Goal: Communication & Community: Answer question/provide support

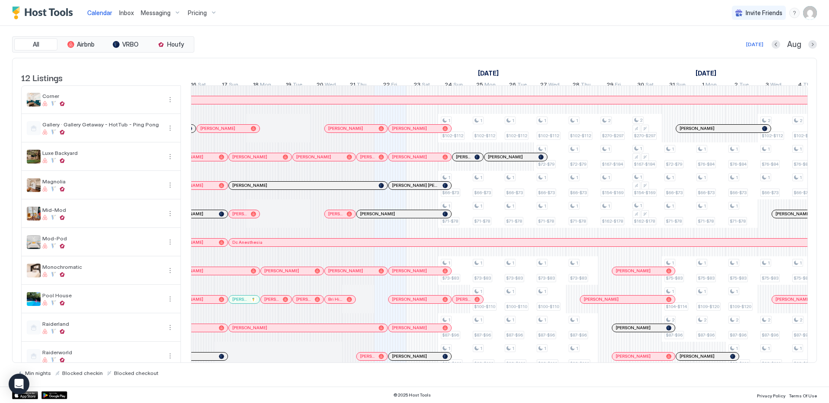
scroll to position [0, 295]
click at [241, 189] on div at bounding box center [241, 185] width 7 height 7
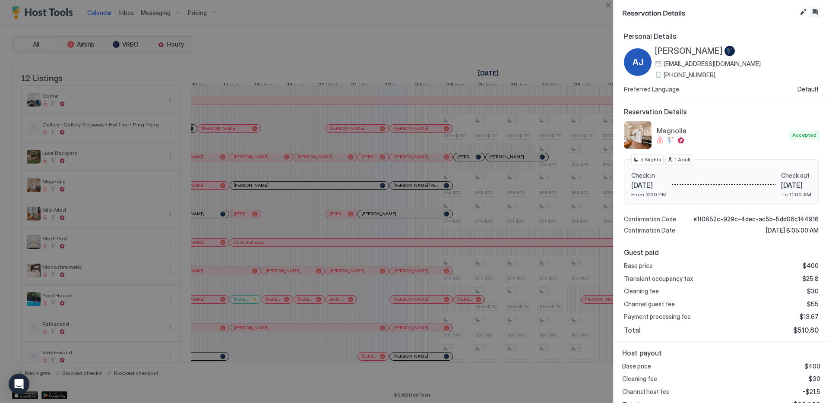
click at [812, 9] on button "Inbox" at bounding box center [815, 12] width 10 height 10
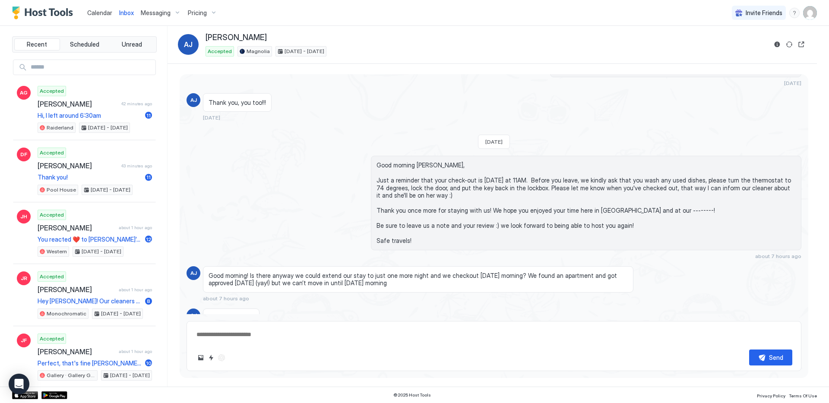
scroll to position [935, 0]
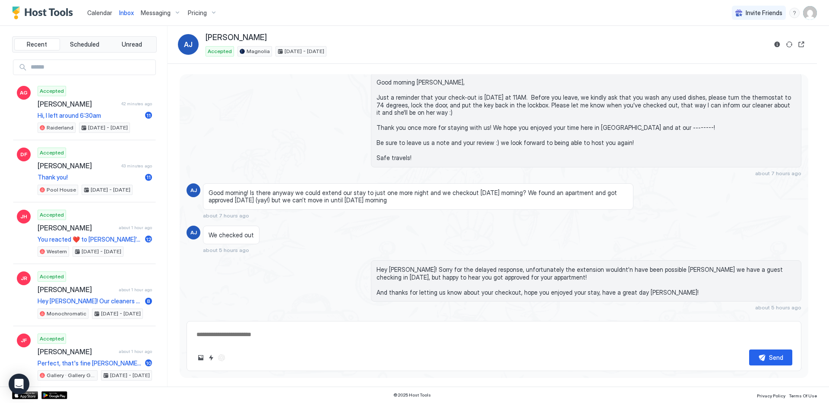
type textarea "*"
click at [658, 18] on div "Calendar Inbox Messaging Pricing Invite Friends CP" at bounding box center [414, 13] width 829 height 26
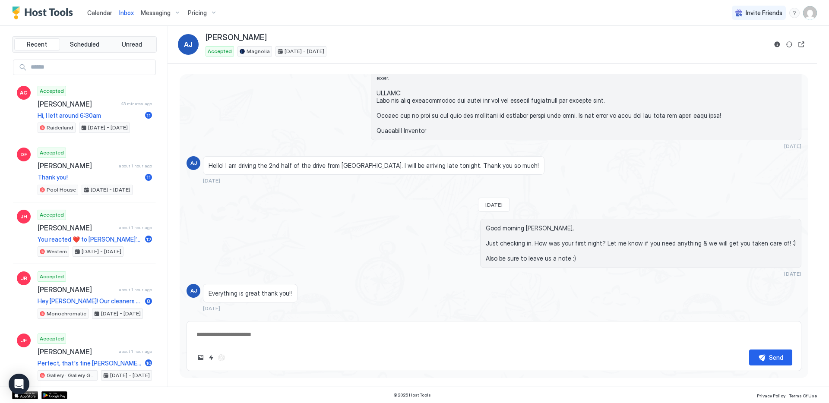
scroll to position [0, 0]
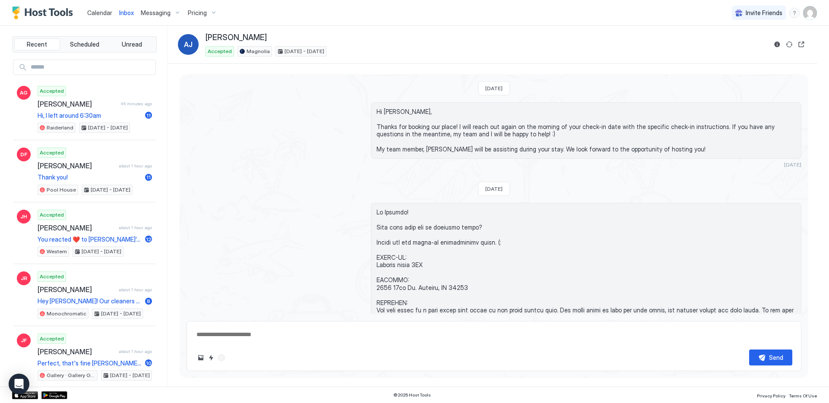
click at [91, 10] on span "Calendar" at bounding box center [99, 12] width 25 height 7
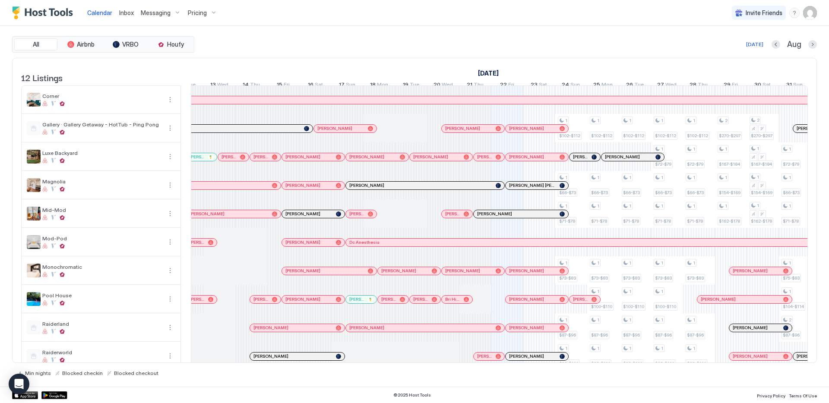
click at [675, 35] on div "All Airbnb VRBO Houfy [DATE] [DATE] Listings [DATE] [DATE] [DATE] 7 Thu 8 Fri 9…" at bounding box center [414, 206] width 805 height 361
